Goal: Navigation & Orientation: Understand site structure

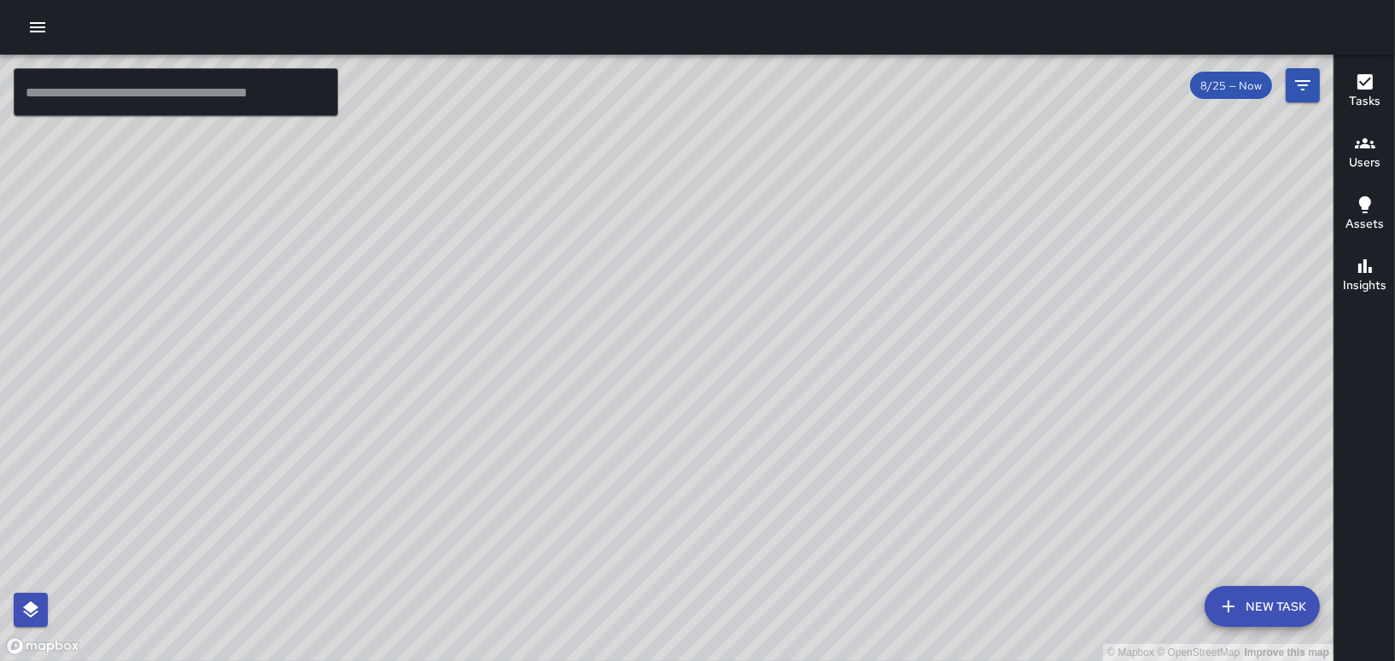
drag, startPoint x: 734, startPoint y: 413, endPoint x: 1189, endPoint y: 696, distance: 535.5
click at [1189, 661] on html "© Mapbox © OpenStreetMap Improve this map ​ New Task 8/25 — Now Map Layers Task…" at bounding box center [697, 330] width 1395 height 661
drag, startPoint x: 1123, startPoint y: 477, endPoint x: 1206, endPoint y: 698, distance: 236.1
click at [1206, 661] on html "© Mapbox © OpenStreetMap Improve this map ​ New Task 8/25 — Now Map Layers Task…" at bounding box center [697, 330] width 1395 height 661
drag, startPoint x: 1157, startPoint y: 519, endPoint x: 1125, endPoint y: 433, distance: 91.8
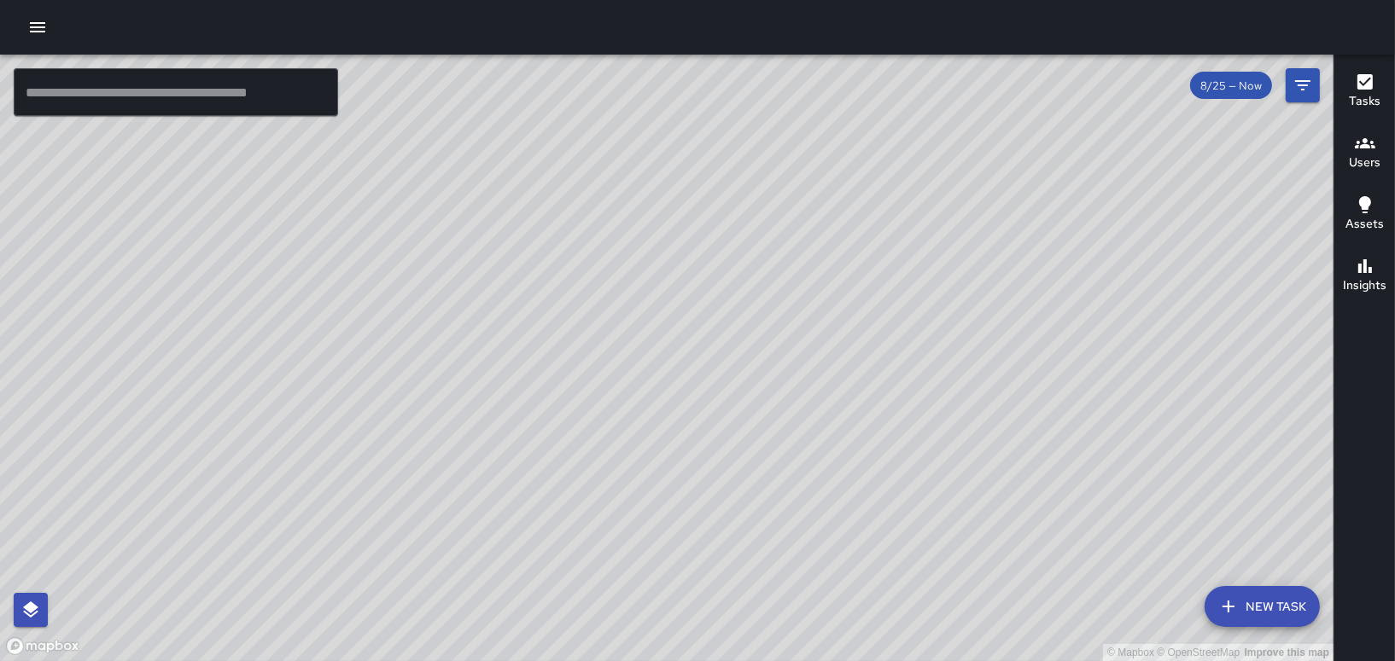
click at [1125, 433] on div "© Mapbox © OpenStreetMap Improve this map" at bounding box center [666, 358] width 1333 height 607
drag, startPoint x: 1098, startPoint y: 370, endPoint x: 1110, endPoint y: 516, distance: 146.5
click at [1110, 516] on div "© Mapbox © OpenStreetMap Improve this map" at bounding box center [666, 358] width 1333 height 607
drag, startPoint x: 854, startPoint y: 589, endPoint x: 858, endPoint y: 282, distance: 307.3
click at [858, 282] on div "© Mapbox © OpenStreetMap Improve this map" at bounding box center [666, 358] width 1333 height 607
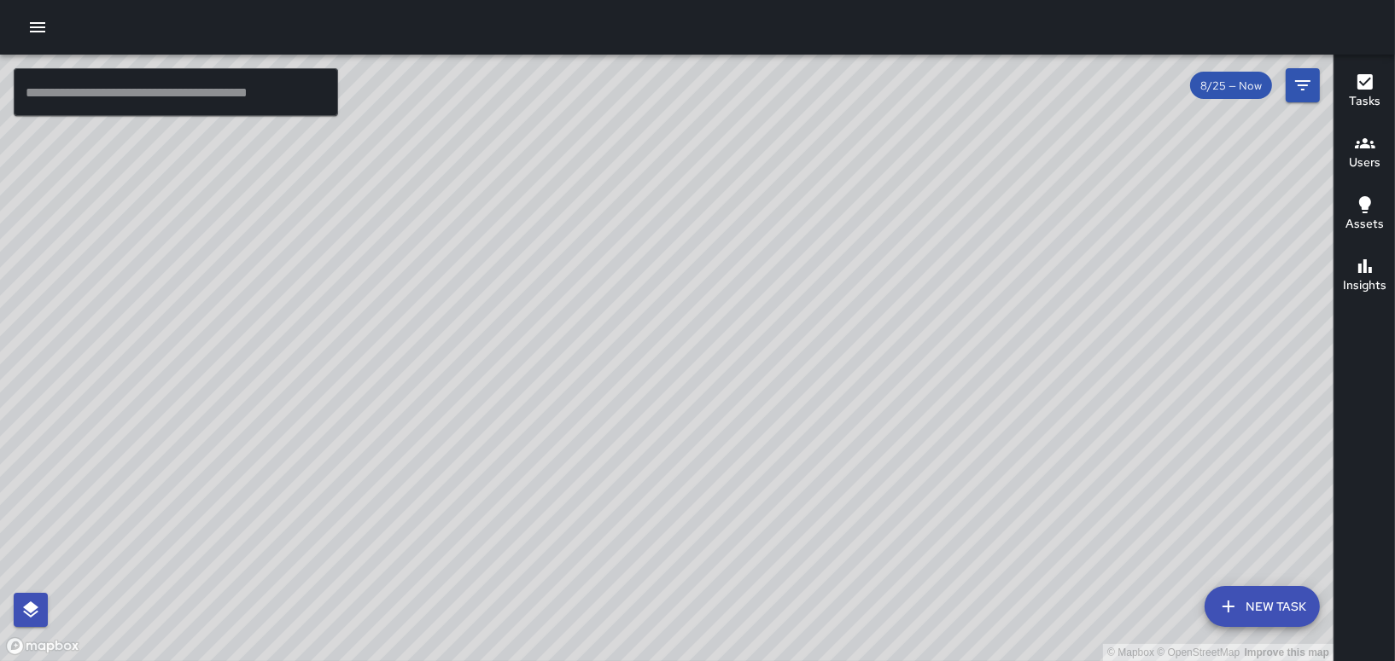
drag, startPoint x: 720, startPoint y: 475, endPoint x: 749, endPoint y: 450, distance: 38.8
click at [749, 450] on div "© Mapbox © OpenStreetMap Improve this map" at bounding box center [666, 358] width 1333 height 607
drag, startPoint x: 493, startPoint y: 497, endPoint x: 545, endPoint y: 307, distance: 196.3
click at [545, 307] on div "© Mapbox © OpenStreetMap Improve this map" at bounding box center [666, 358] width 1333 height 607
drag, startPoint x: 724, startPoint y: 358, endPoint x: 726, endPoint y: 386, distance: 27.4
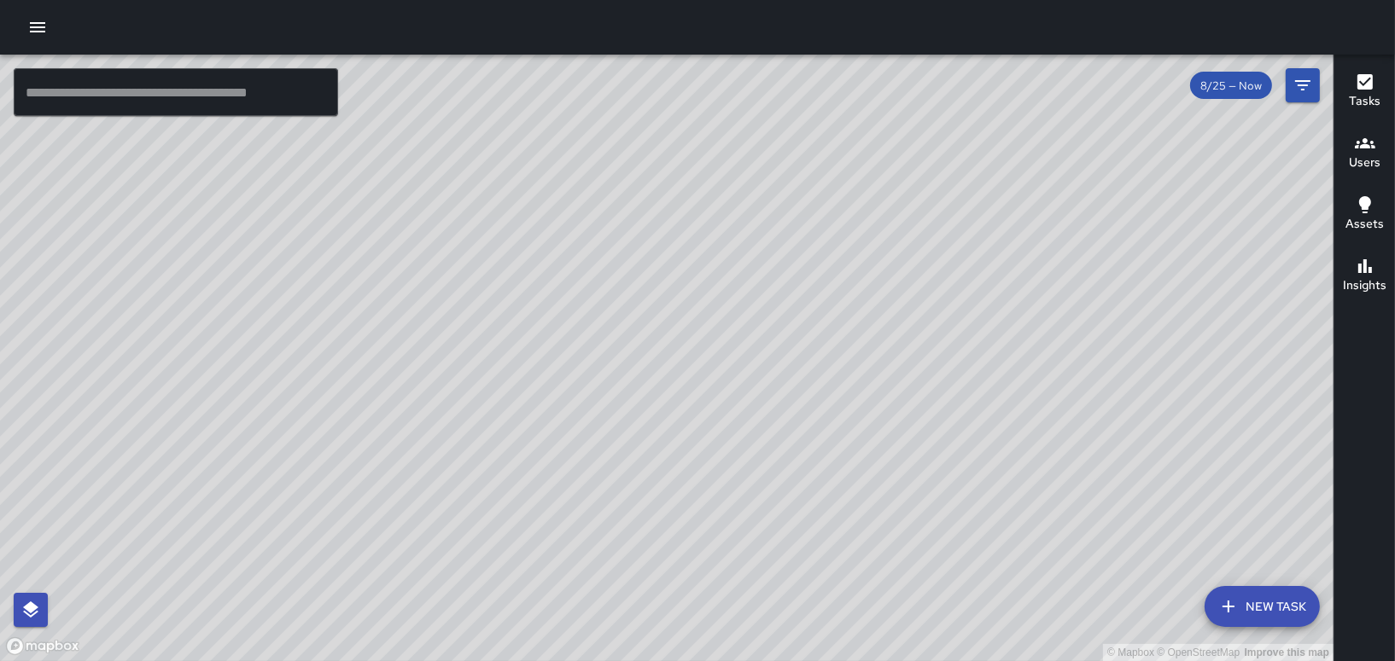
click at [726, 385] on div "© Mapbox © OpenStreetMap Improve this map" at bounding box center [666, 358] width 1333 height 607
drag, startPoint x: 587, startPoint y: 416, endPoint x: 613, endPoint y: 527, distance: 113.9
click at [613, 527] on div "© Mapbox © OpenStreetMap Improve this map" at bounding box center [666, 358] width 1333 height 607
drag, startPoint x: 772, startPoint y: 446, endPoint x: 1005, endPoint y: 642, distance: 304.0
click at [1005, 642] on div "© Mapbox © OpenStreetMap Improve this map" at bounding box center [666, 358] width 1333 height 607
